Goal: Communication & Community: Answer question/provide support

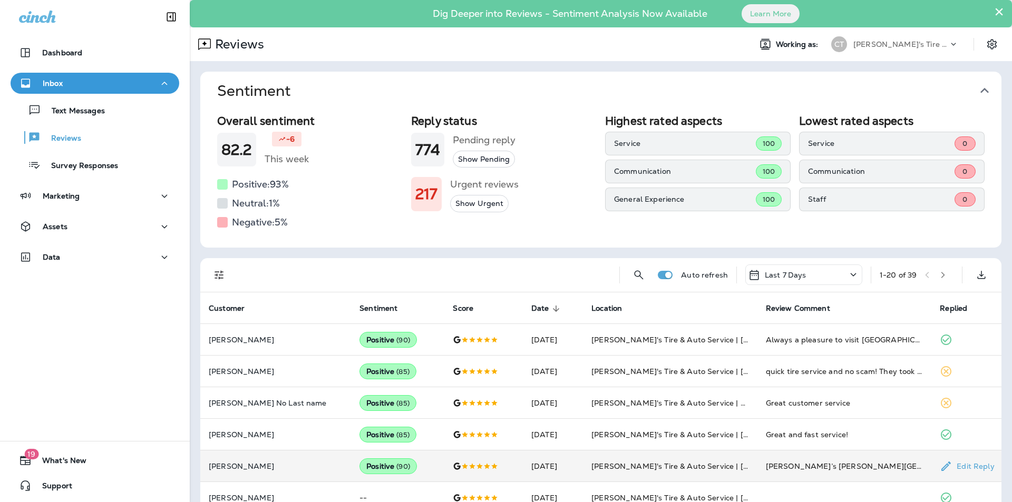
scroll to position [223, 0]
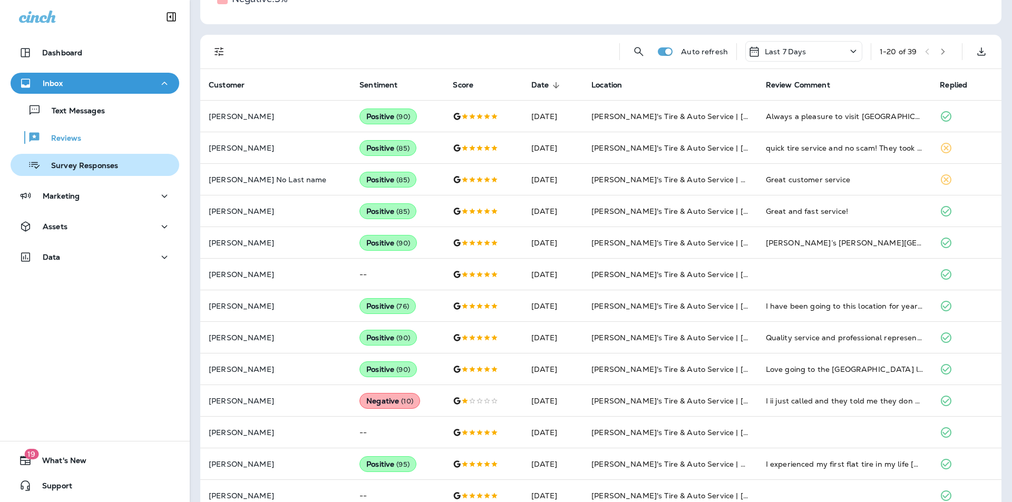
click at [88, 162] on p "Survey Responses" at bounding box center [79, 166] width 77 height 10
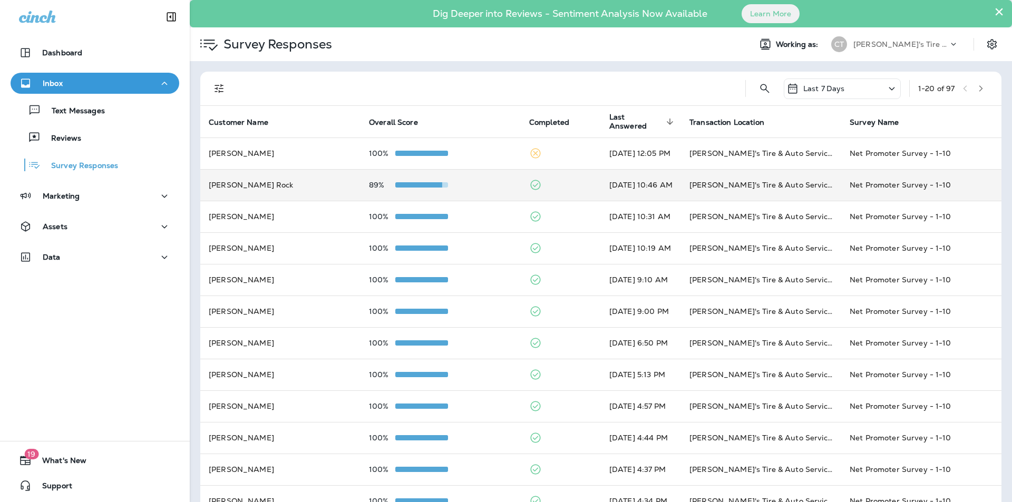
click at [471, 188] on div "89%" at bounding box center [440, 185] width 143 height 8
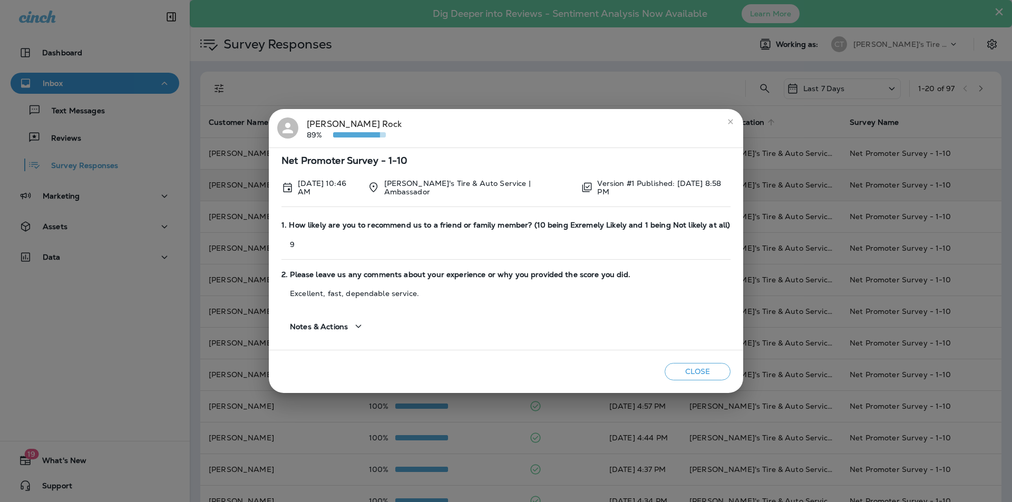
click at [729, 121] on icon "close" at bounding box center [730, 122] width 8 height 8
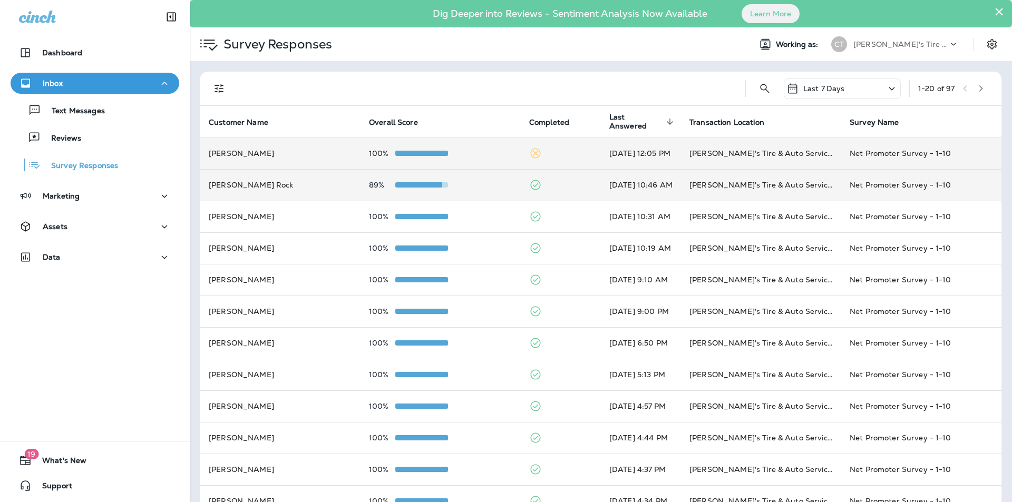
click at [470, 150] on div "100%" at bounding box center [440, 153] width 143 height 8
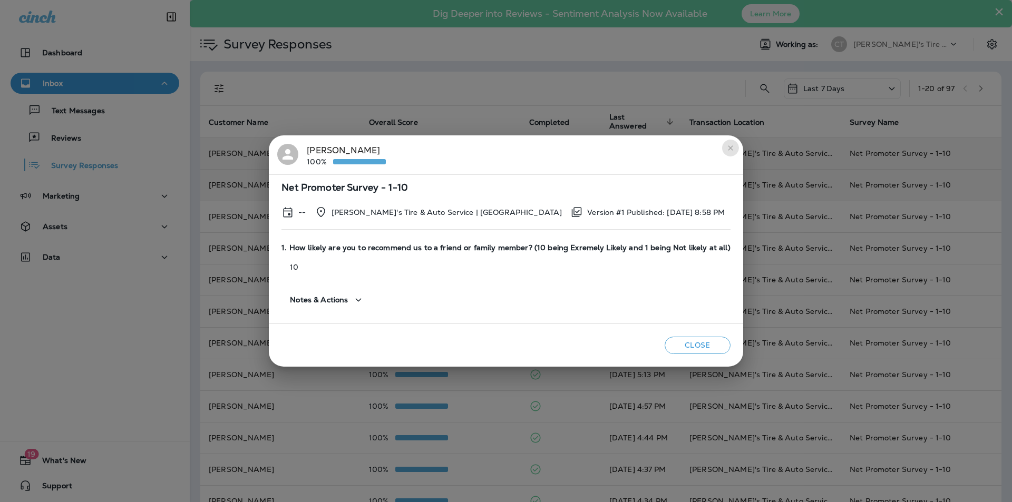
click at [728, 146] on icon "close" at bounding box center [730, 148] width 8 height 8
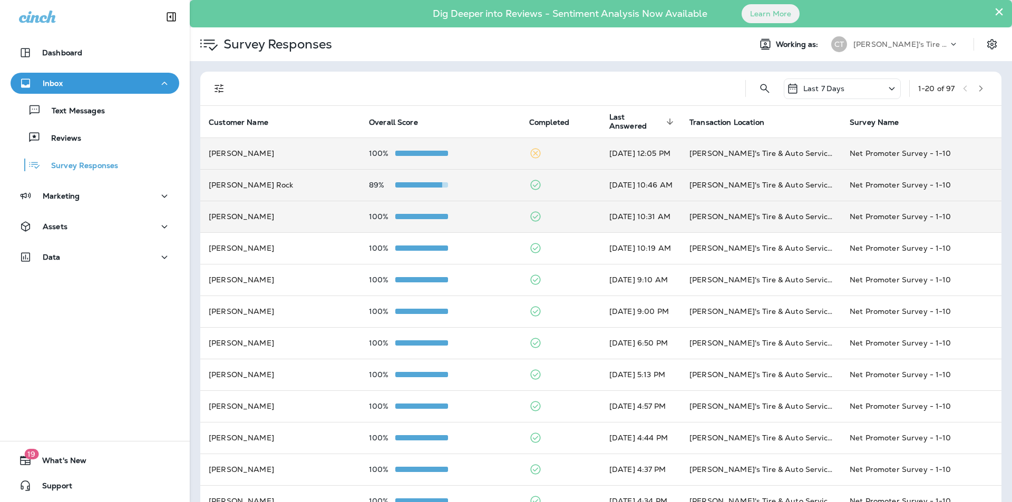
click at [469, 213] on div "100%" at bounding box center [440, 216] width 143 height 8
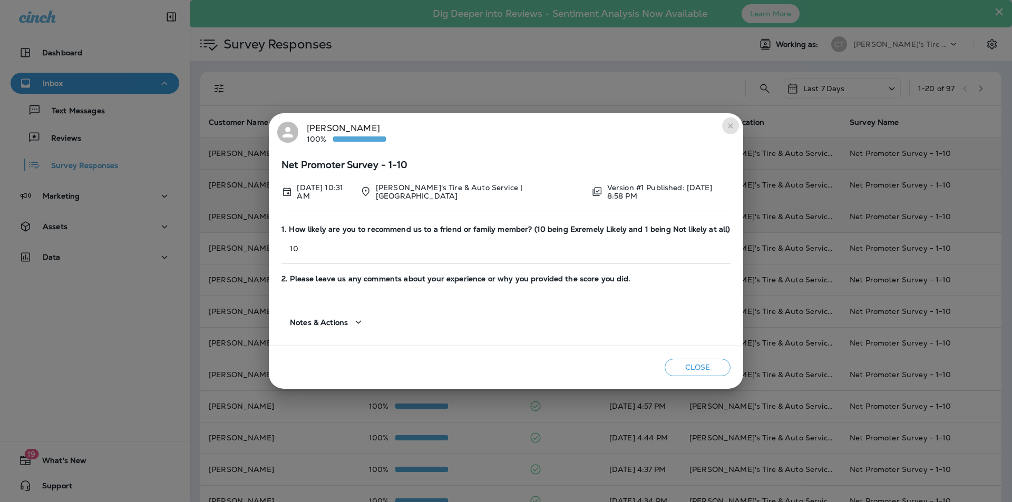
click at [731, 126] on icon "close" at bounding box center [730, 126] width 8 height 8
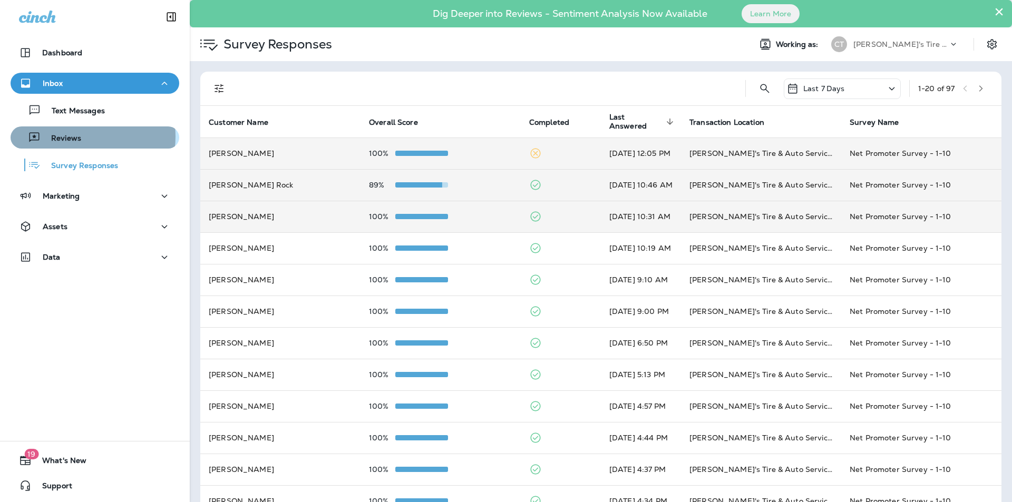
click at [79, 137] on p "Reviews" at bounding box center [61, 139] width 41 height 10
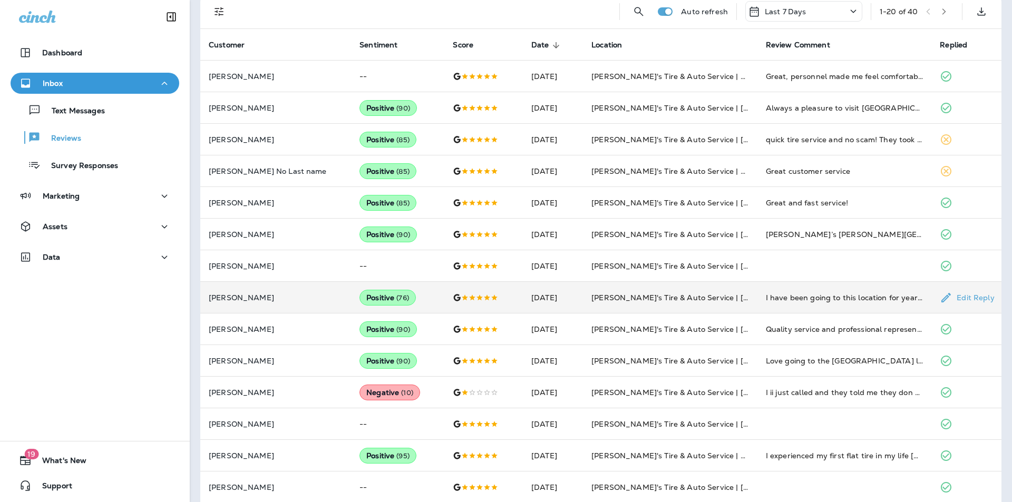
scroll to position [263, 0]
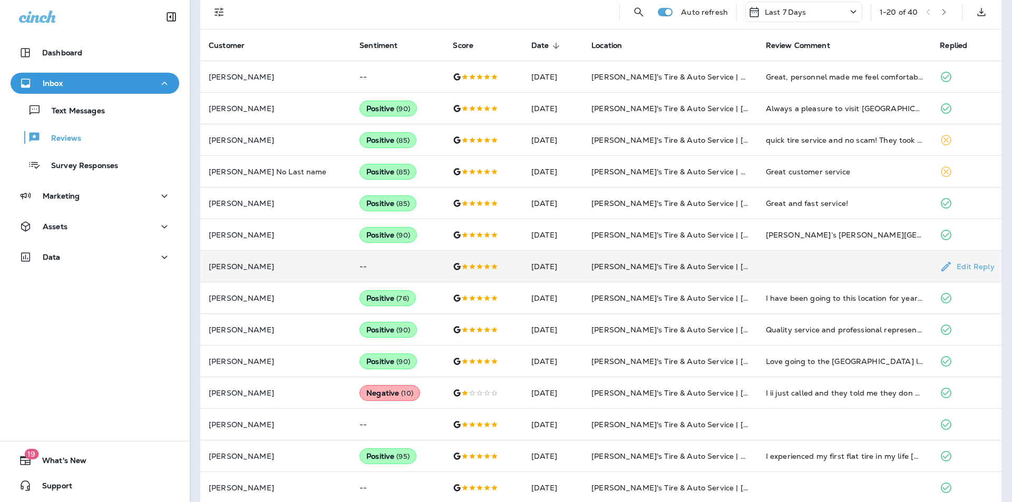
click at [809, 258] on td at bounding box center [844, 267] width 174 height 32
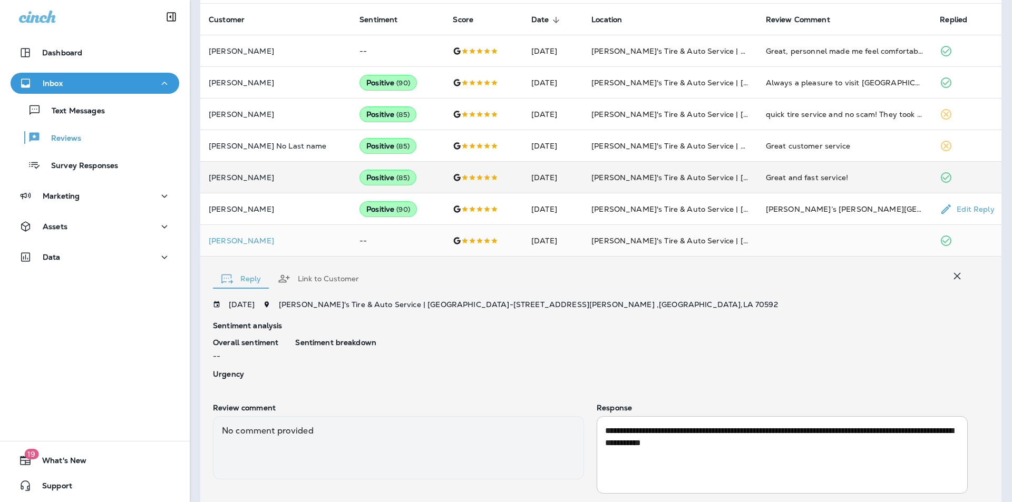
scroll to position [192, 0]
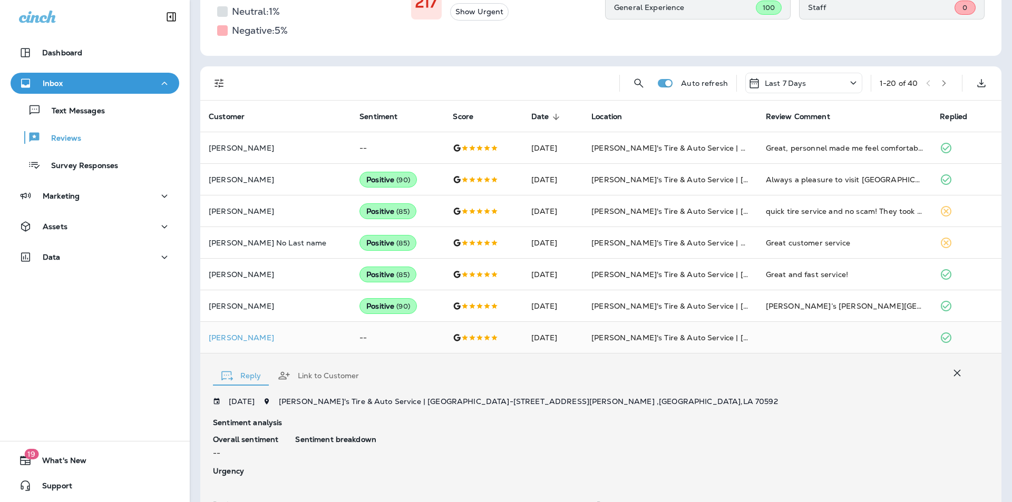
click at [951, 377] on icon "button" at bounding box center [957, 373] width 13 height 13
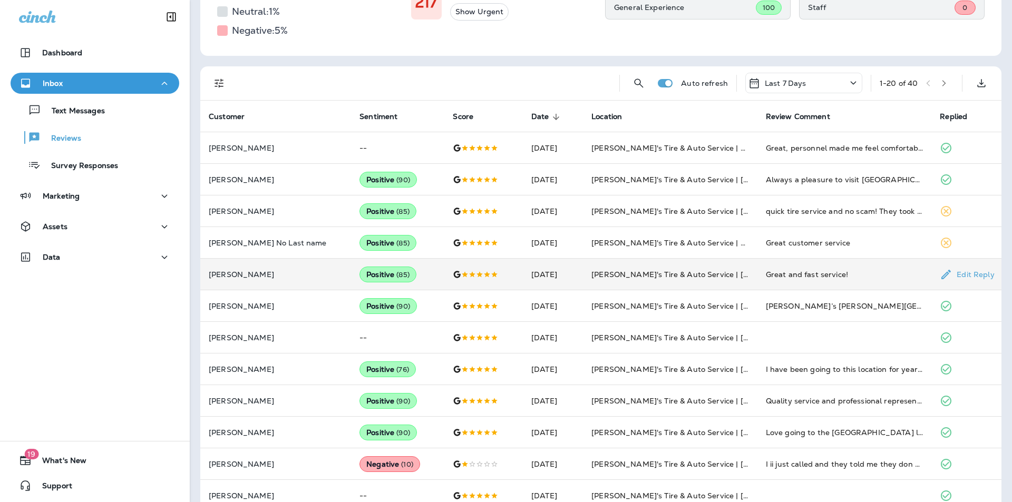
click at [860, 273] on div "Great and fast service!" at bounding box center [845, 274] width 158 height 11
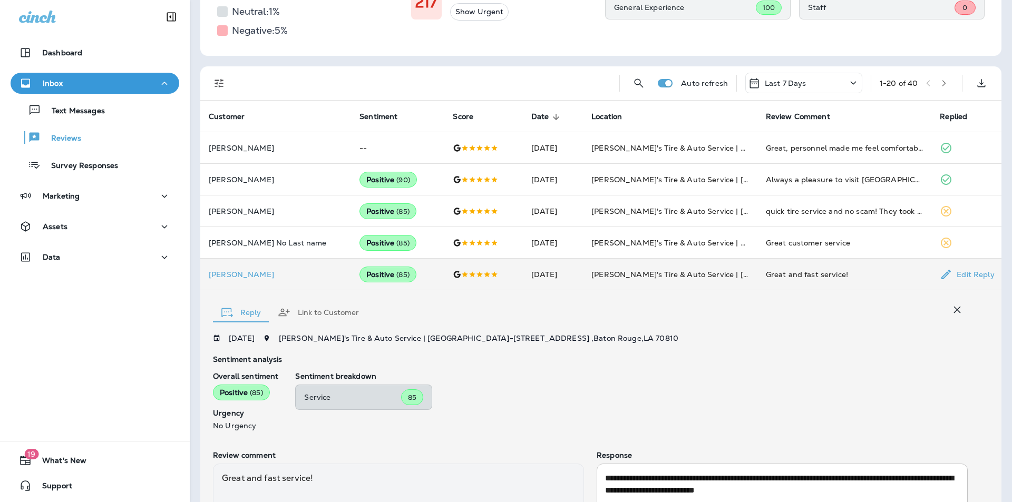
scroll to position [300, 0]
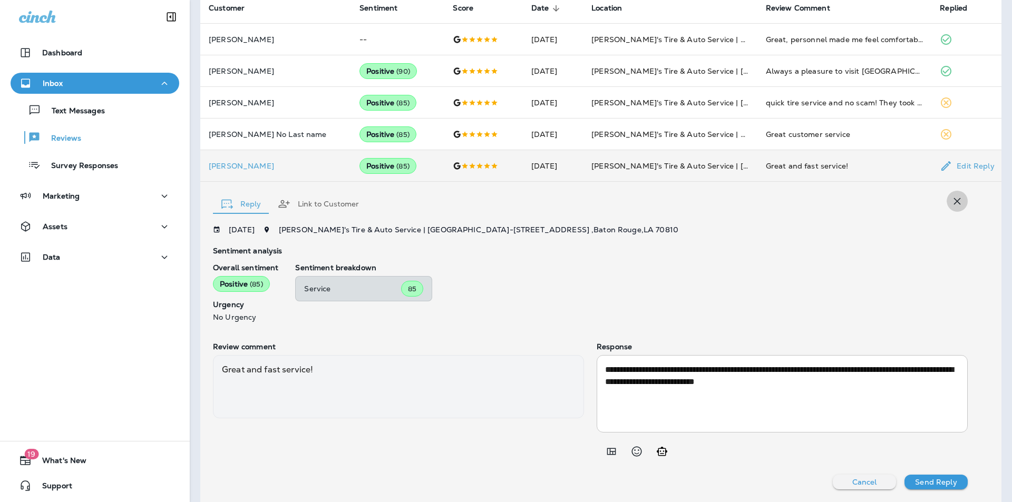
click at [951, 202] on icon "button" at bounding box center [957, 201] width 13 height 13
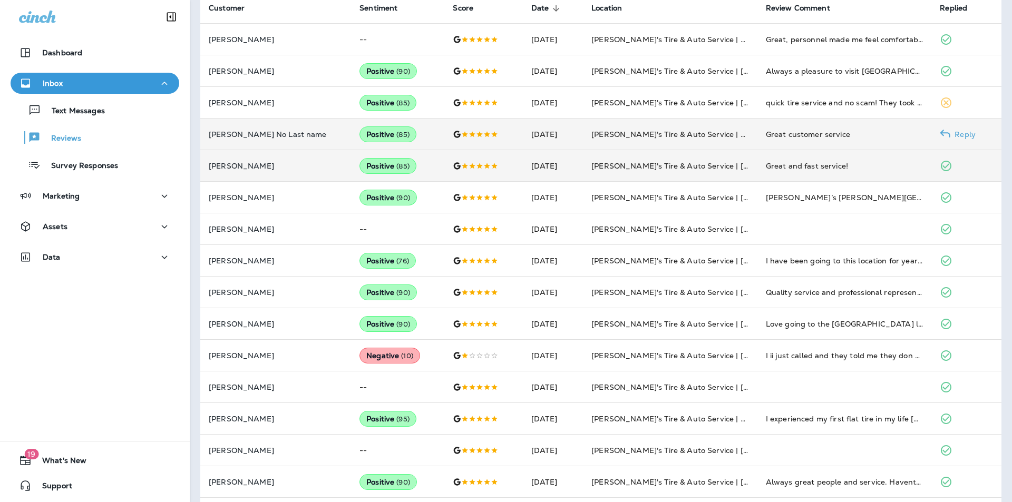
click at [856, 133] on div "Great customer service" at bounding box center [845, 134] width 158 height 11
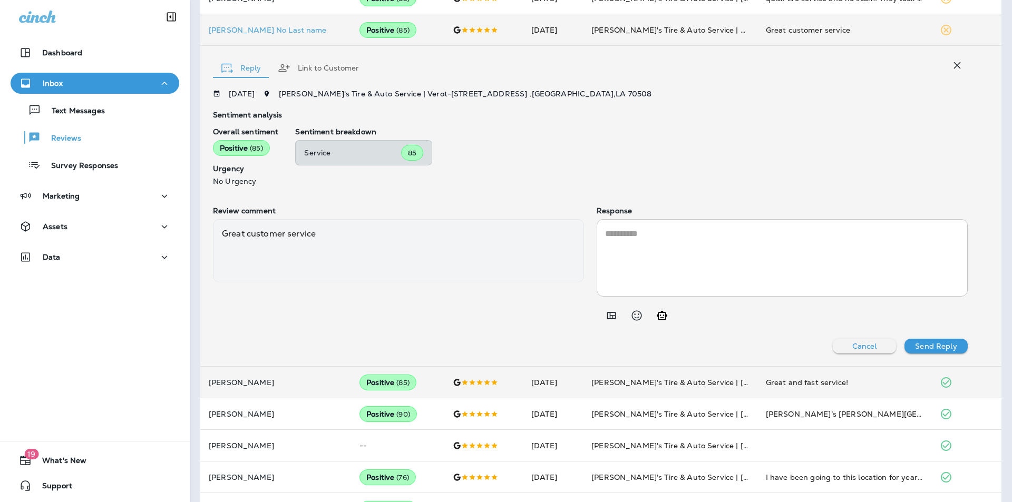
scroll to position [406, 0]
click at [657, 312] on icon "Generate AI response" at bounding box center [662, 314] width 11 height 9
type textarea "**********"
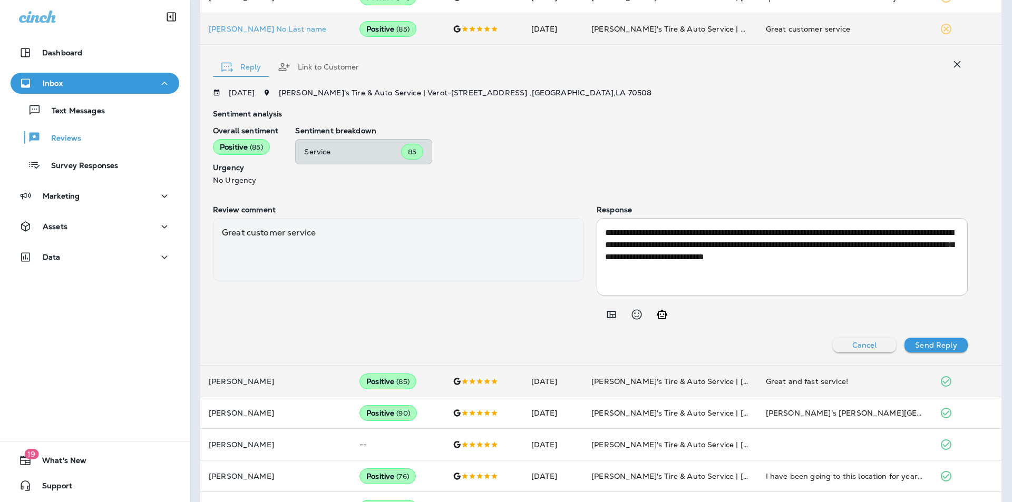
click at [931, 345] on p "Send Reply" at bounding box center [936, 345] width 42 height 8
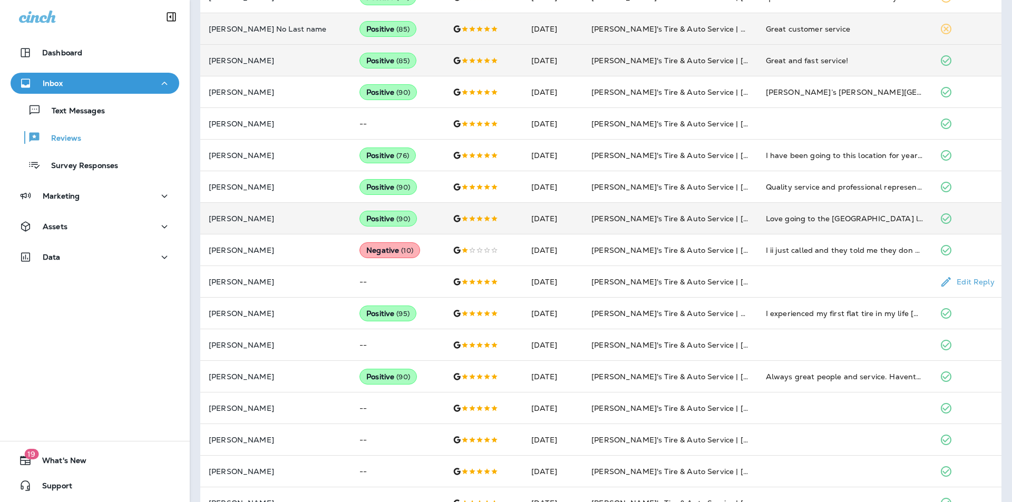
scroll to position [195, 0]
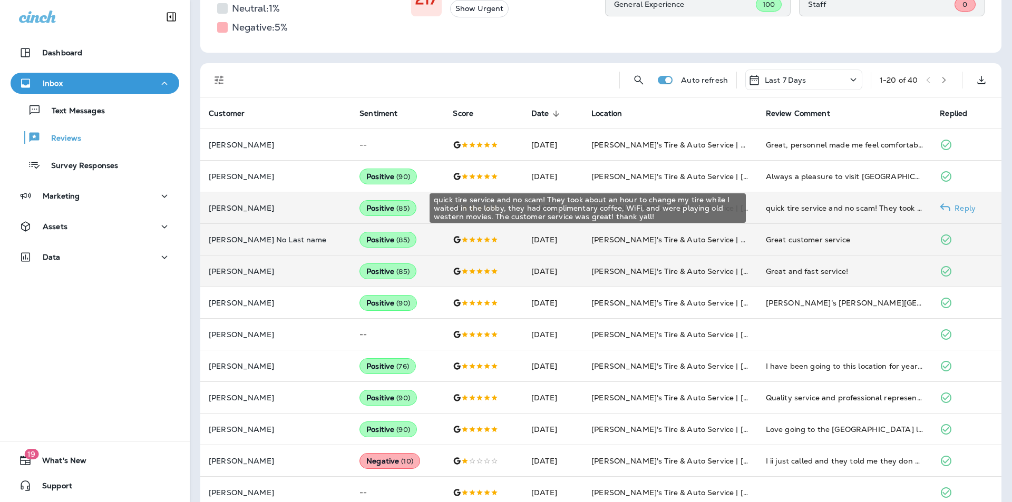
click at [834, 210] on div "quick tire service and no scam! They took about an hour to change my tire while…" at bounding box center [845, 208] width 158 height 11
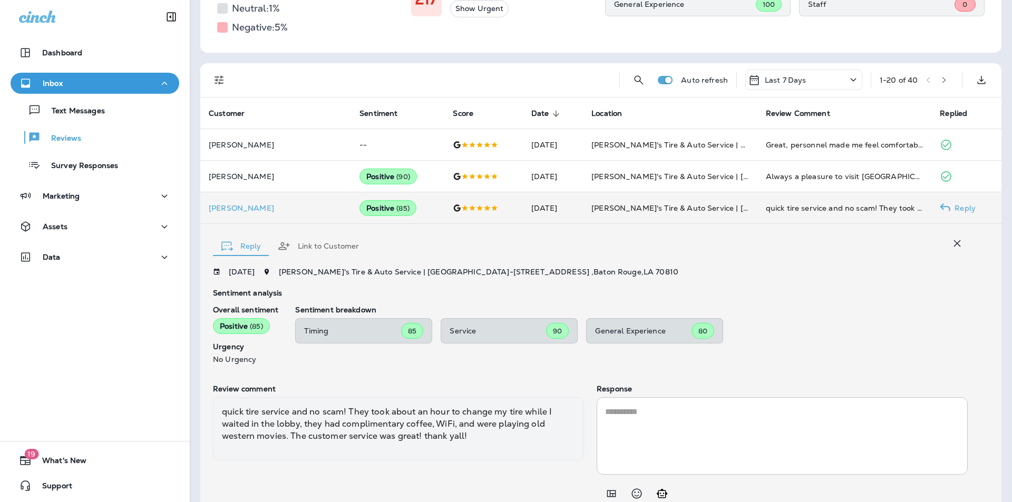
scroll to position [237, 0]
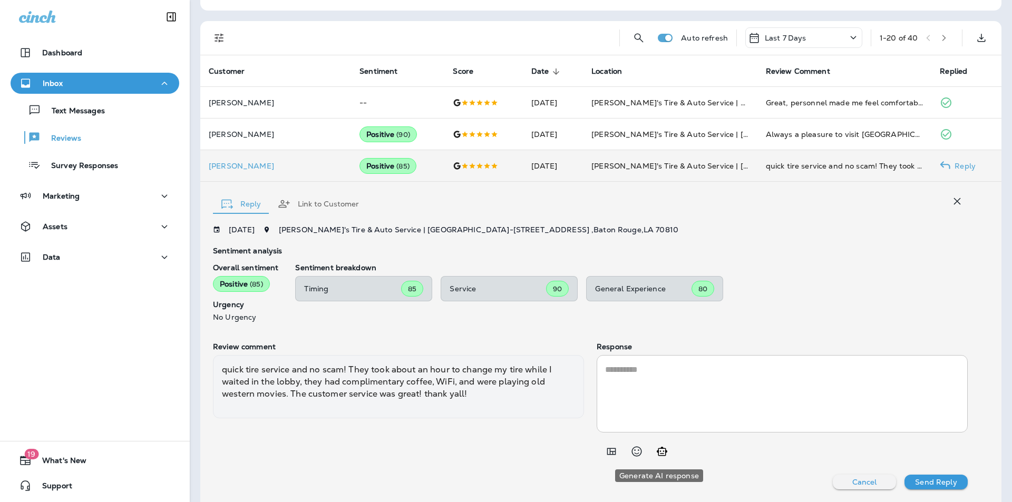
click at [660, 453] on icon "Generate AI response" at bounding box center [662, 451] width 13 height 13
type textarea "**********"
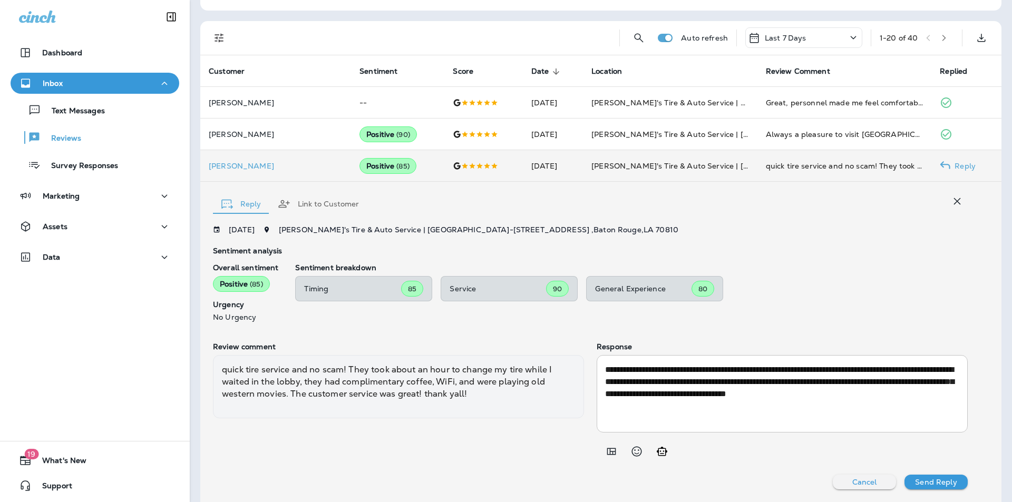
click at [937, 480] on p "Send Reply" at bounding box center [936, 482] width 42 height 8
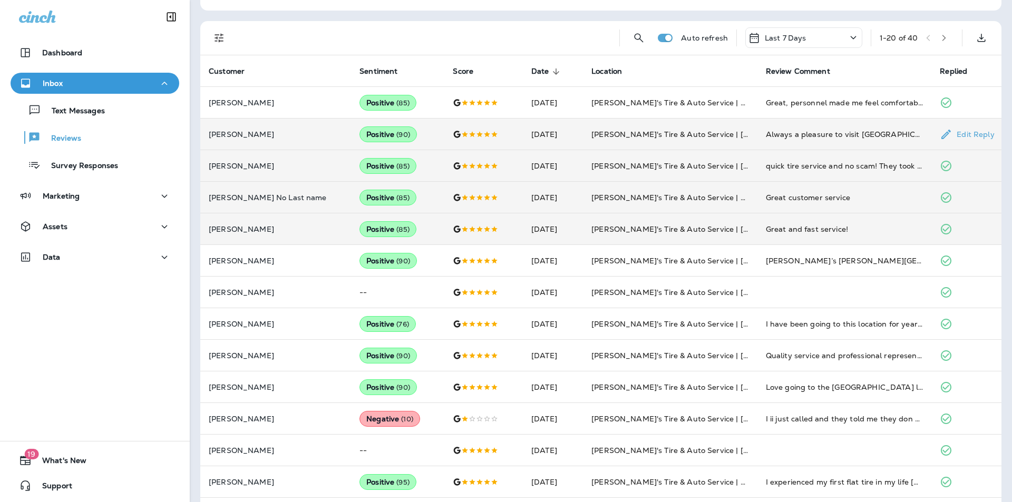
click at [837, 125] on td "Always a pleasure to visit [GEOGRAPHIC_DATA]. I highly recommend them!" at bounding box center [844, 135] width 174 height 32
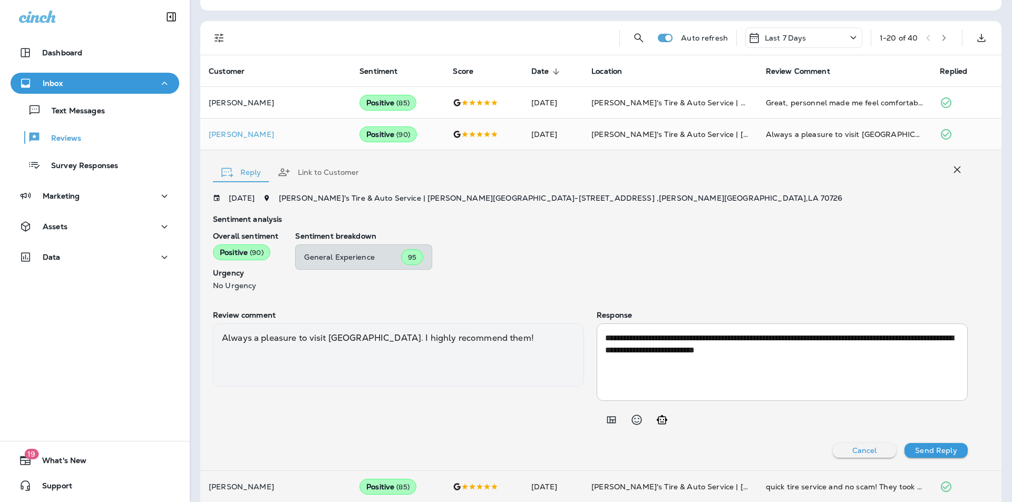
click at [668, 348] on textarea "**********" at bounding box center [780, 362] width 351 height 61
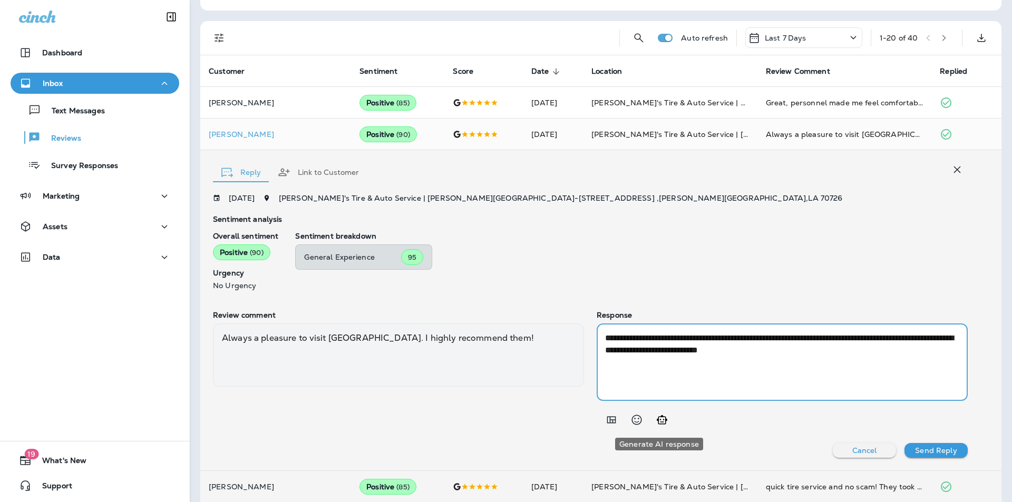
click at [660, 421] on icon "Generate AI response" at bounding box center [662, 420] width 13 height 13
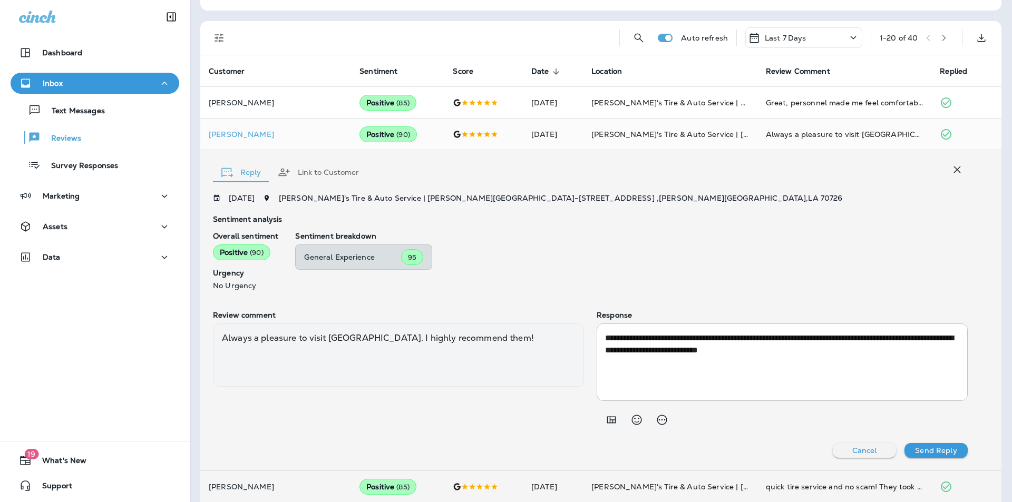
type textarea "**********"
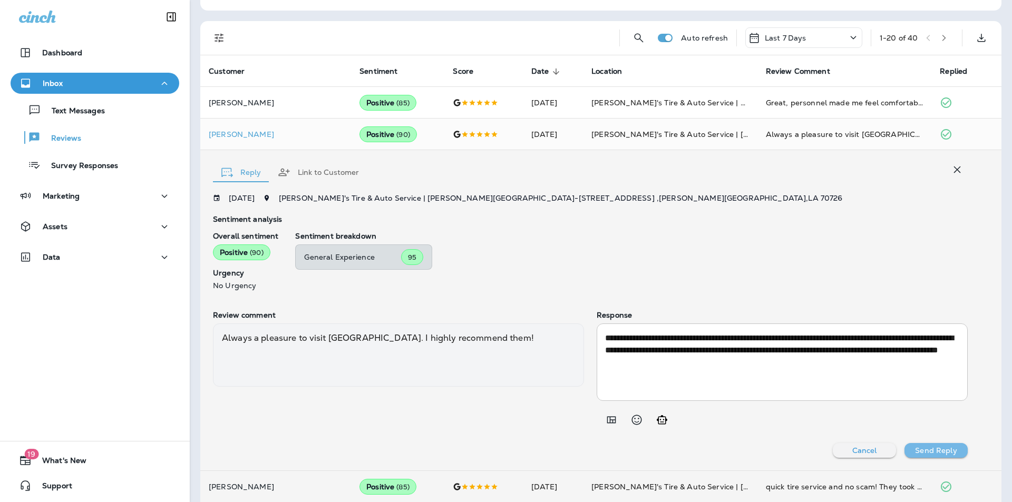
click at [936, 447] on p "Send Reply" at bounding box center [936, 450] width 42 height 8
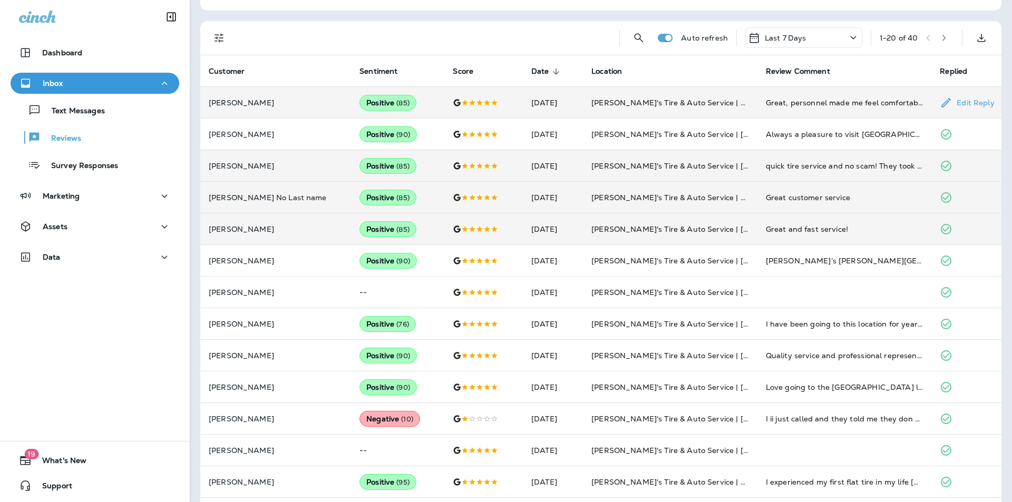
click at [857, 100] on div "Great, personnel made me feel comfortable, office and shop area very clean." at bounding box center [845, 103] width 158 height 11
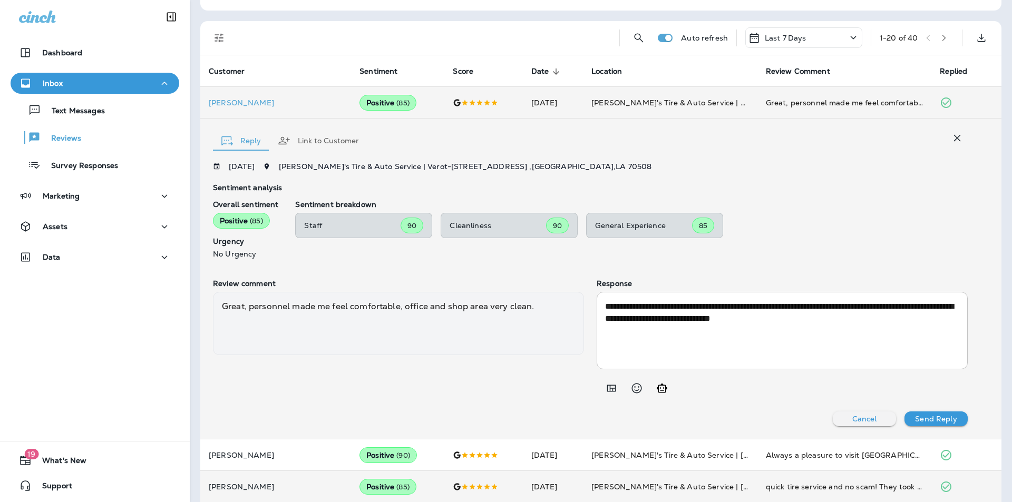
click at [952, 136] on icon "button" at bounding box center [957, 138] width 13 height 13
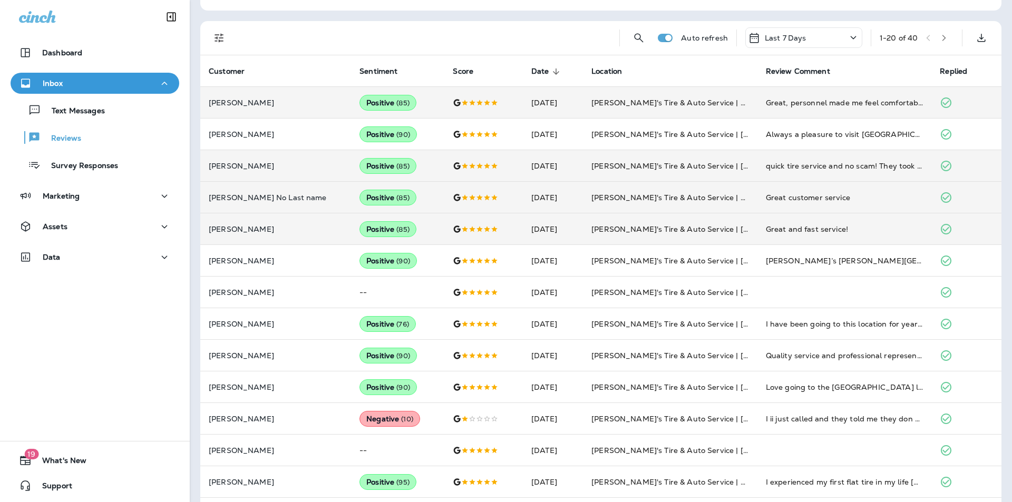
scroll to position [216, 0]
